Goal: Task Accomplishment & Management: Complete application form

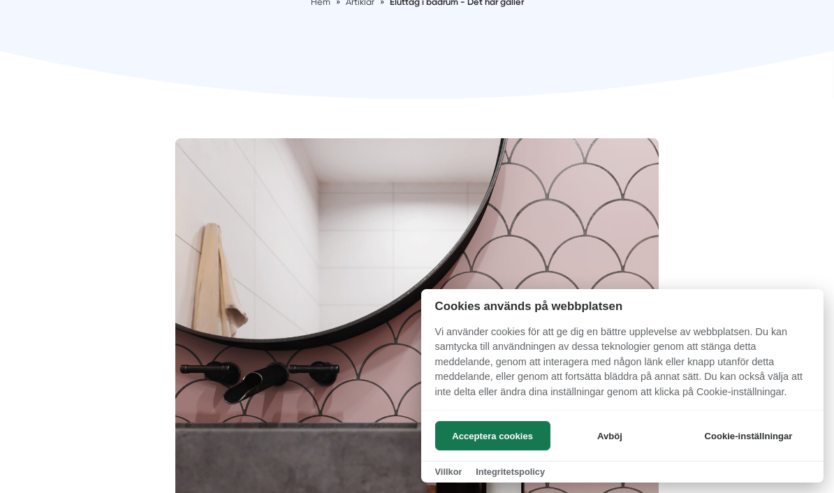
scroll to position [291, 0]
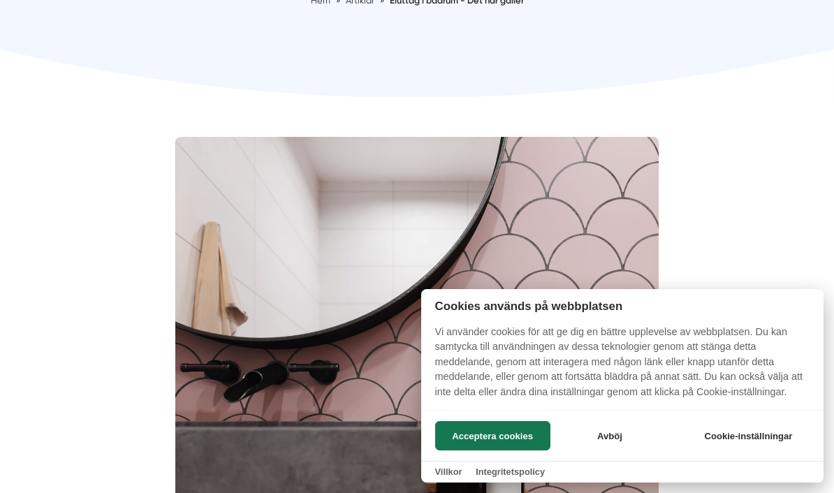
click at [523, 450] on button "Acceptera cookies" at bounding box center [492, 435] width 115 height 29
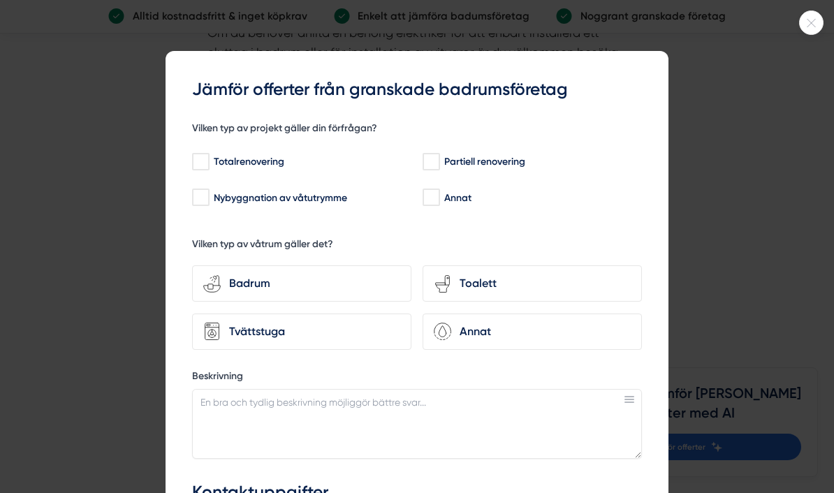
scroll to position [0, 0]
click at [805, 22] on icon at bounding box center [811, 23] width 23 height 8
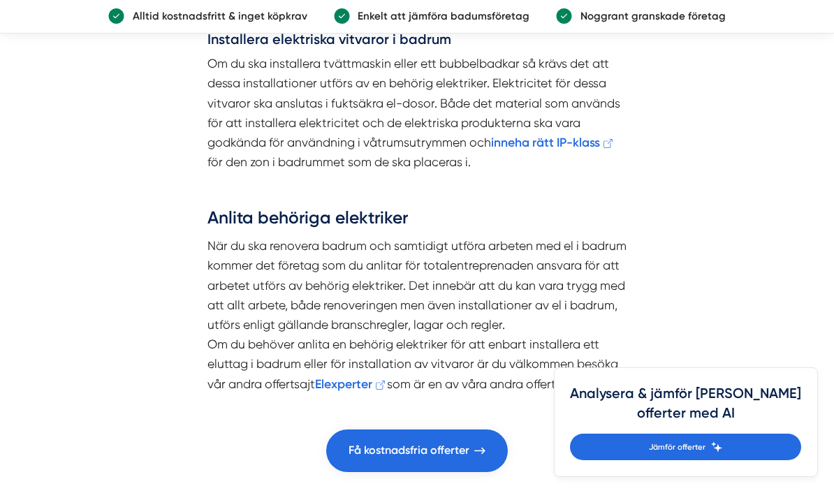
scroll to position [2299, 0]
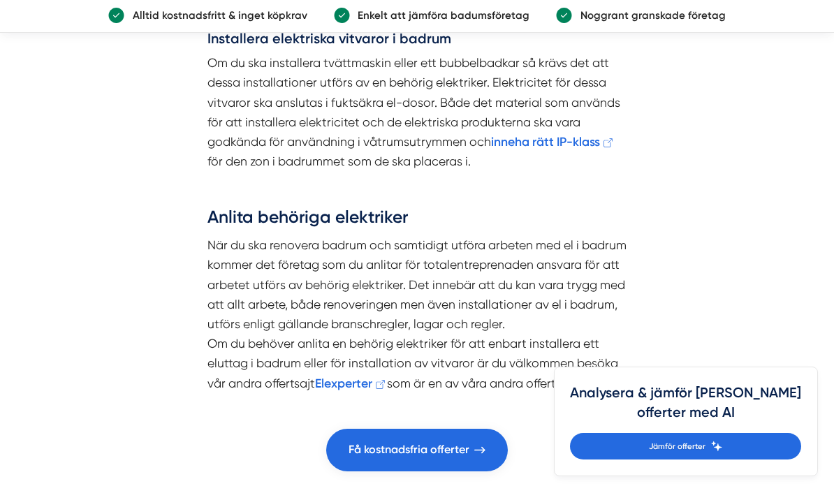
click at [566, 135] on strong "inneha rätt IP-klass" at bounding box center [545, 142] width 109 height 15
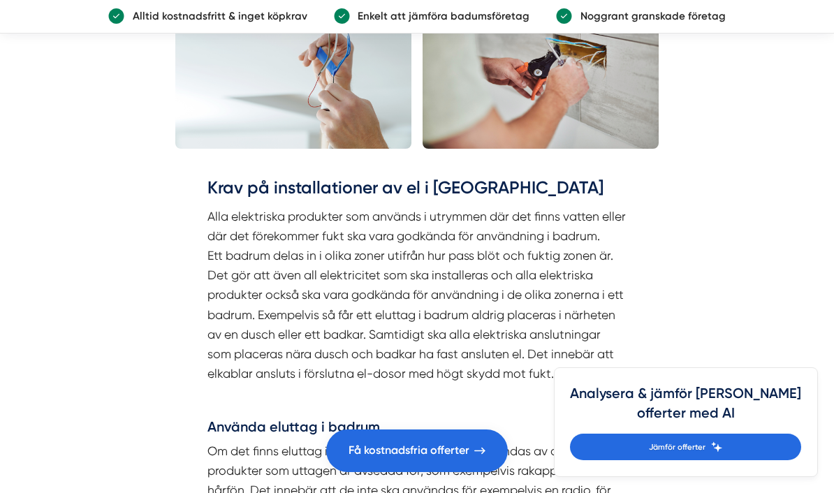
scroll to position [1599, 0]
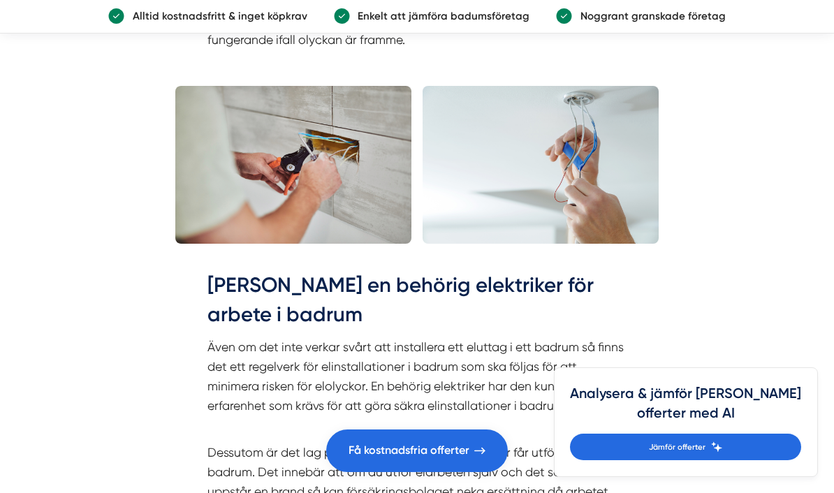
scroll to position [3571, 0]
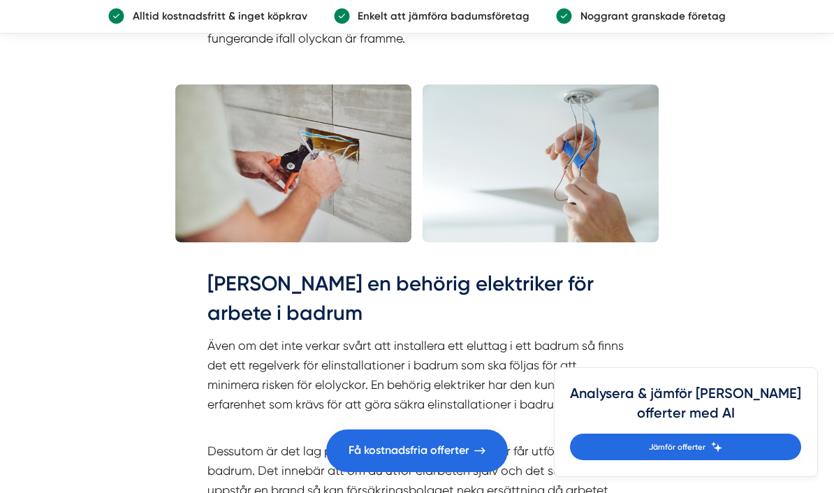
click at [573, 270] on h2 "Anlita en behörig elektriker för arbete i badrum" at bounding box center [416, 303] width 419 height 66
click at [763, 324] on article "Innehållsförteckning Regelverk för elinstallationer 2022 ↳ Ett badrum delas in …" at bounding box center [417, 75] width 834 height 6466
click at [439, 460] on span "Få kostnadsfria offerter" at bounding box center [408, 450] width 121 height 18
